Goal: Task Accomplishment & Management: Use online tool/utility

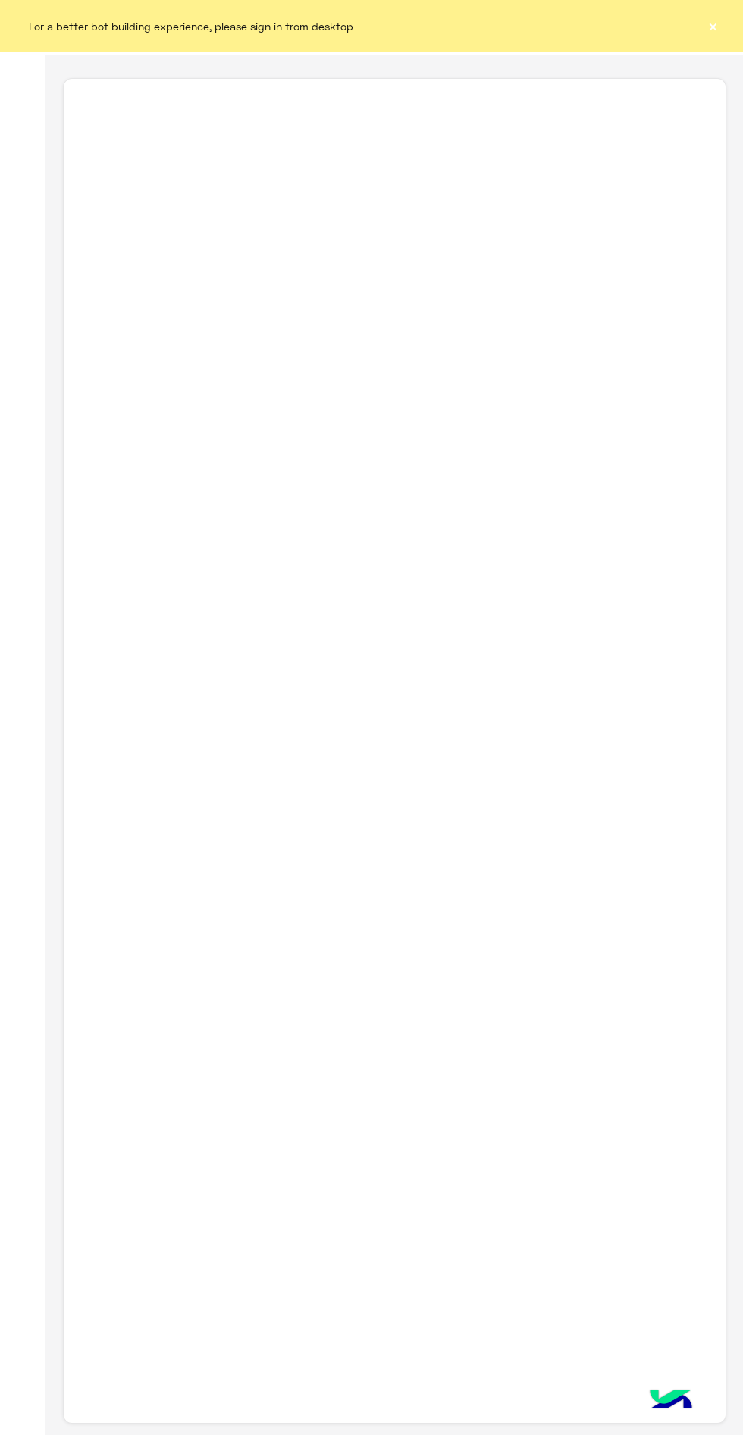
click at [711, 26] on button "×" at bounding box center [712, 25] width 15 height 15
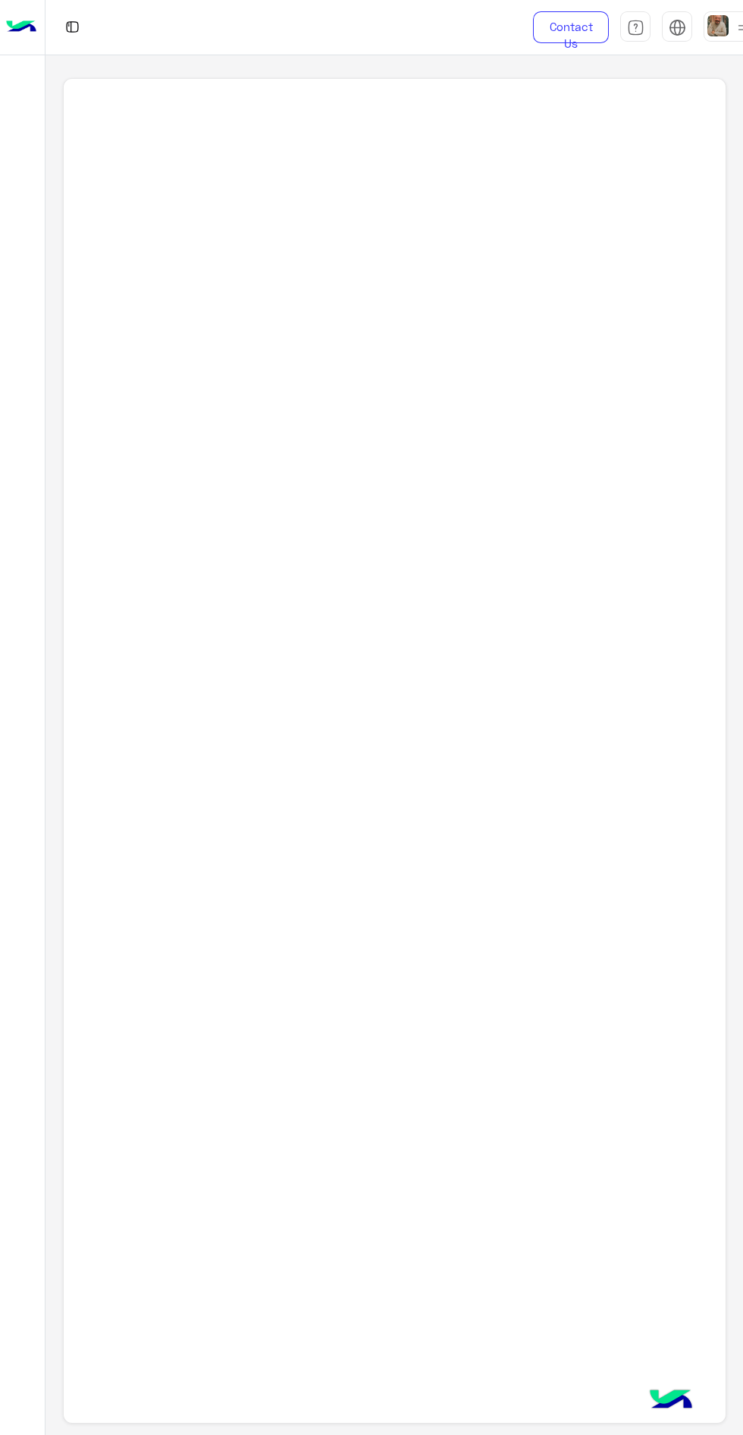
click at [681, 29] on img at bounding box center [676, 27] width 17 height 17
click at [507, 374] on div at bounding box center [394, 751] width 663 height 1347
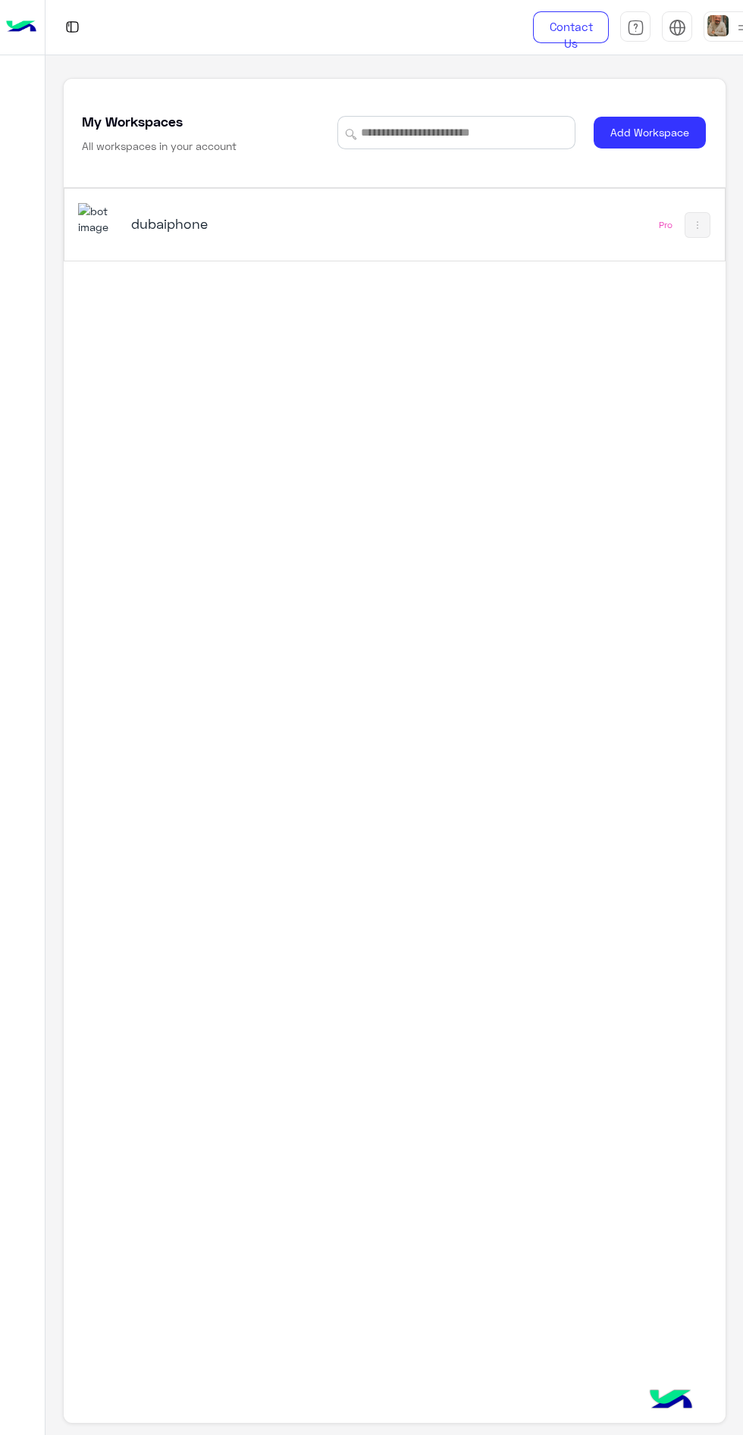
click at [204, 224] on h5 "dubaiphone" at bounding box center [244, 223] width 227 height 18
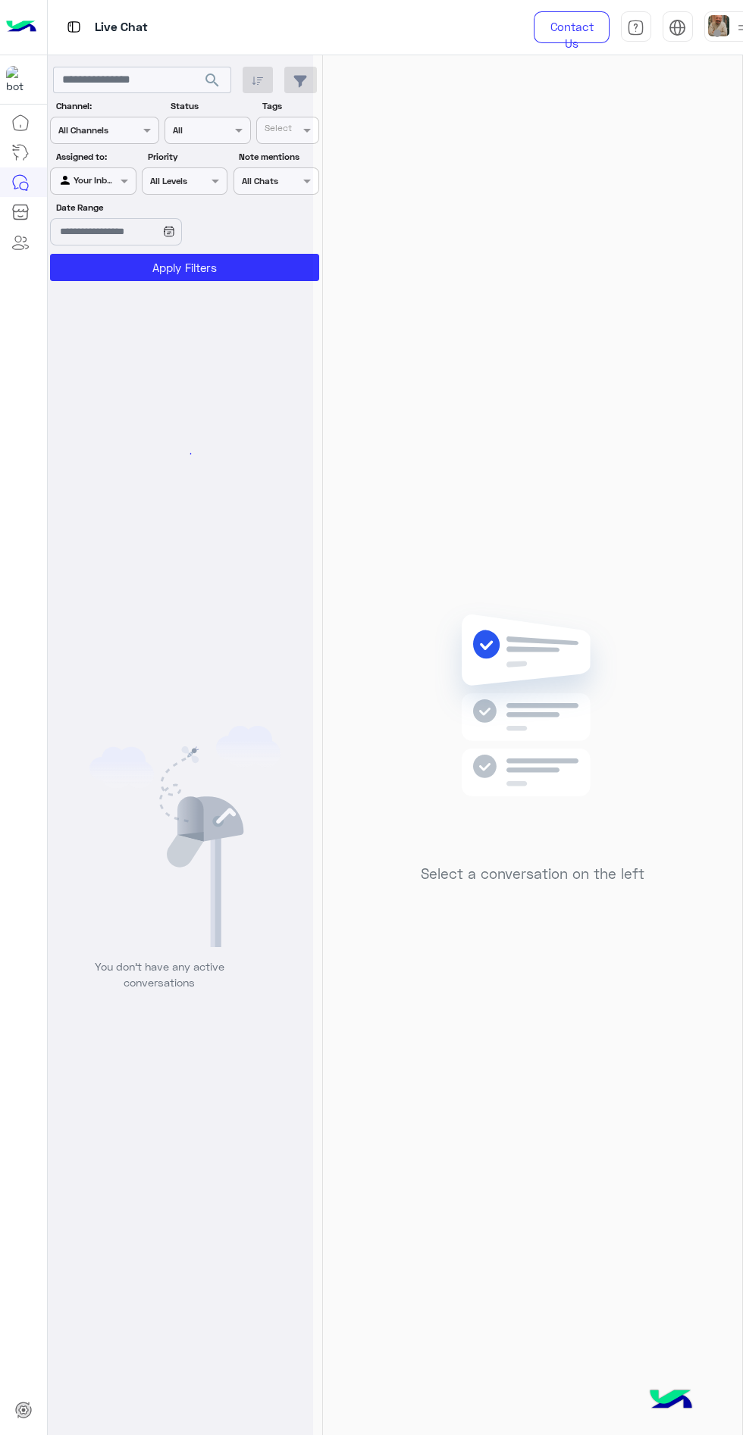
click at [716, 33] on span at bounding box center [717, 34] width 8 height 8
click at [664, 121] on label "Online" at bounding box center [636, 115] width 165 height 27
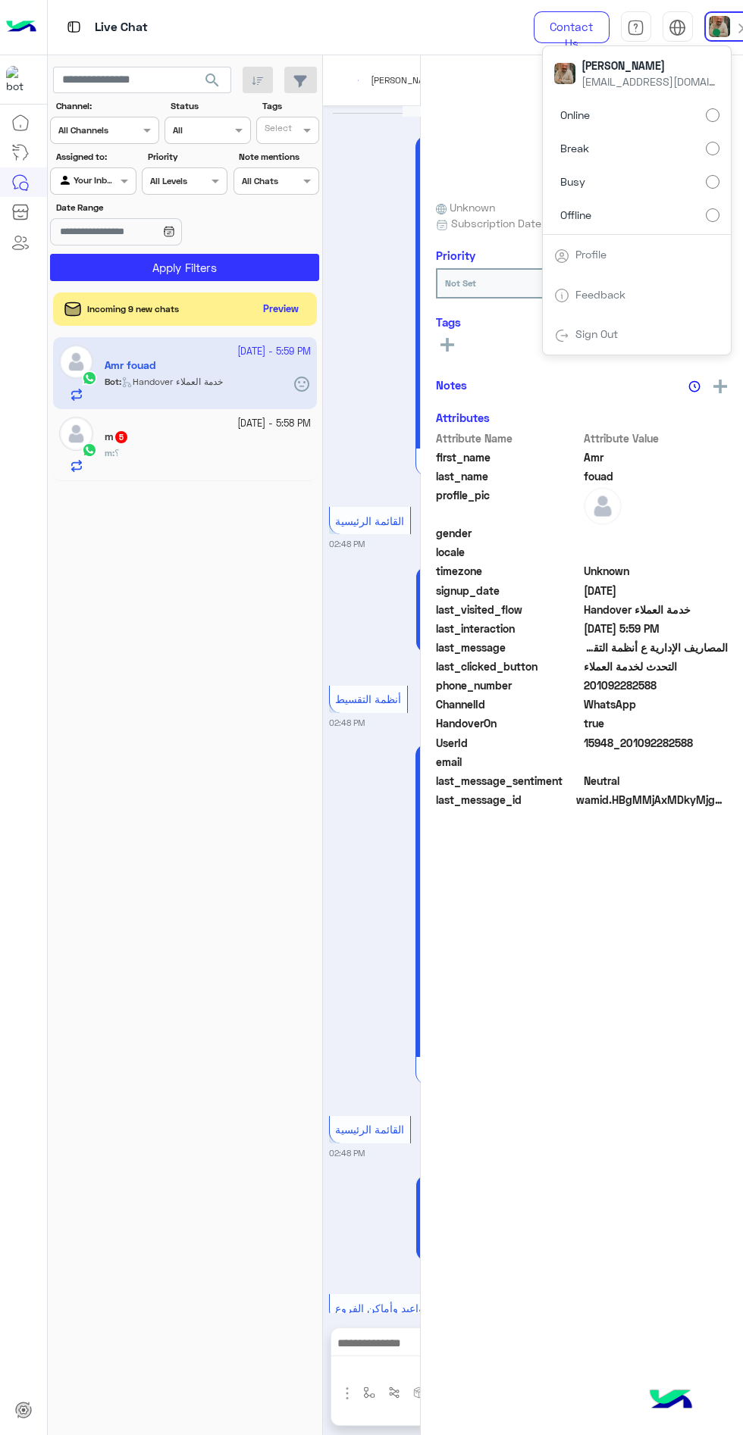
scroll to position [3517, 0]
